Goal: Transaction & Acquisition: Purchase product/service

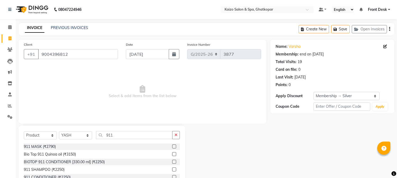
select select "product"
select select "59527"
select select "1: Object"
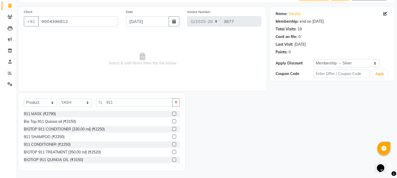
scroll to position [33, 0]
click at [172, 128] on label at bounding box center [174, 129] width 4 height 4
click at [172, 128] on input "checkbox" at bounding box center [173, 128] width 3 height 3
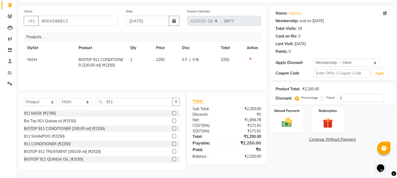
click at [172, 128] on label at bounding box center [174, 129] width 4 height 4
click at [172, 128] on input "checkbox" at bounding box center [173, 128] width 3 height 3
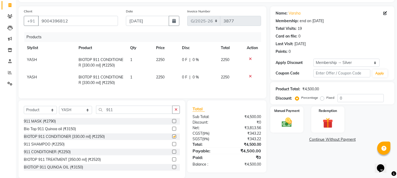
checkbox input "false"
click at [353, 95] on input "0" at bounding box center [361, 98] width 46 height 8
click at [313, 147] on div "Name: [PERSON_NAME] Membership: end on [DATE] Total Visits: 19 Card on file: 0 …" at bounding box center [335, 92] width 128 height 172
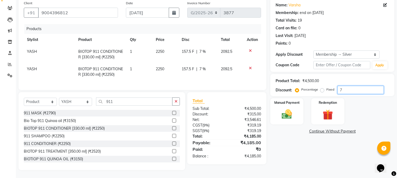
click at [354, 86] on input "7" at bounding box center [361, 90] width 46 height 8
type input "7"
type input "5"
click at [369, 114] on div "Manual Payment Redemption" at bounding box center [333, 111] width 132 height 26
click at [291, 109] on img at bounding box center [287, 115] width 17 height 12
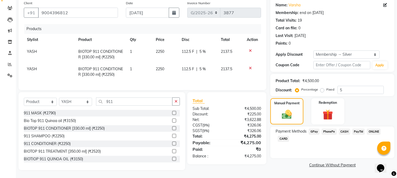
click at [327, 130] on span "PhonePe" at bounding box center [329, 132] width 15 height 6
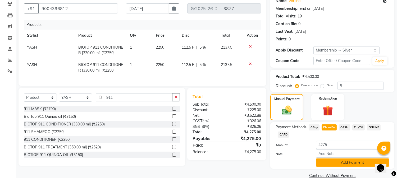
click at [327, 161] on button "Add Payment" at bounding box center [352, 163] width 73 height 8
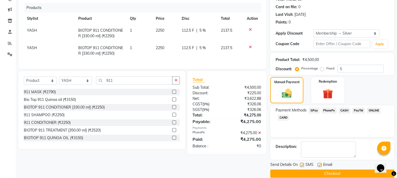
scroll to position [70, 0]
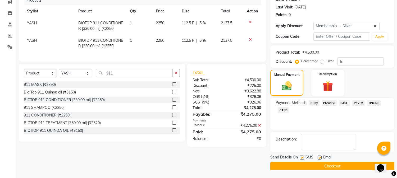
click at [303, 157] on label at bounding box center [302, 158] width 4 height 4
click at [303, 157] on input "checkbox" at bounding box center [301, 157] width 3 height 3
checkbox input "false"
click at [319, 156] on label at bounding box center [320, 158] width 4 height 4
click at [319, 156] on input "checkbox" at bounding box center [319, 157] width 3 height 3
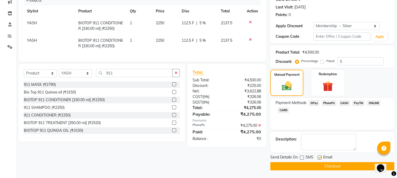
checkbox input "false"
click at [318, 166] on button "Checkout" at bounding box center [333, 167] width 124 height 8
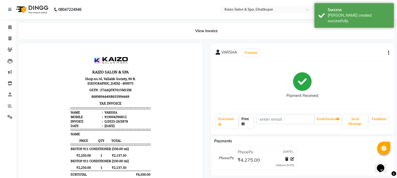
click at [242, 123] on link "Print" at bounding box center [247, 122] width 14 height 14
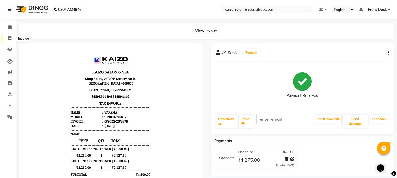
click at [12, 38] on span at bounding box center [9, 39] width 9 height 6
select select "service"
